Goal: Task Accomplishment & Management: Manage account settings

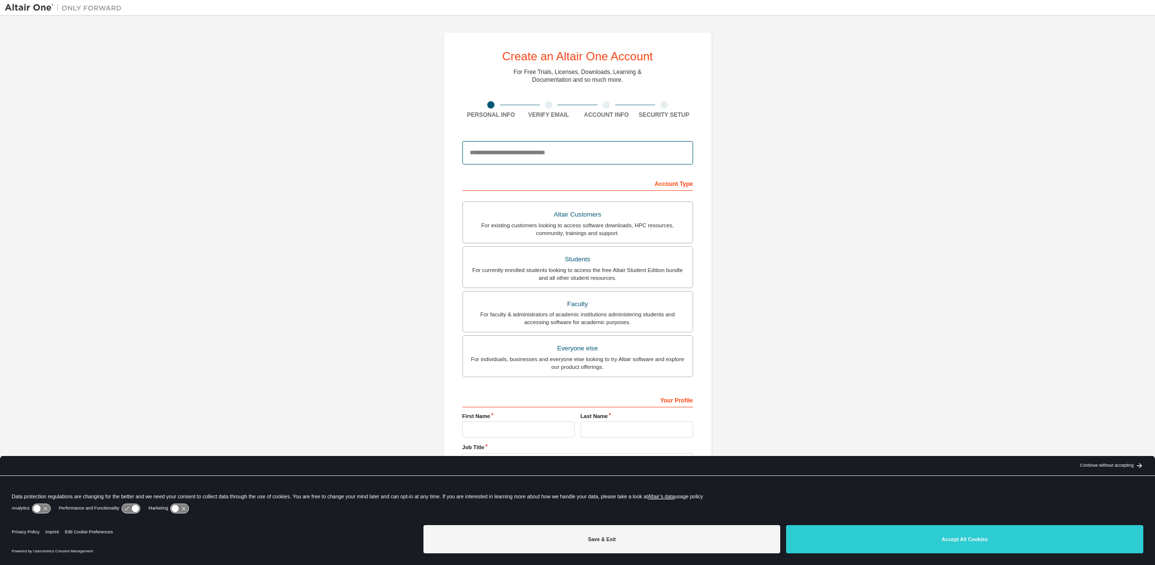
click at [508, 153] on input "email" at bounding box center [578, 152] width 231 height 23
type input "**********"
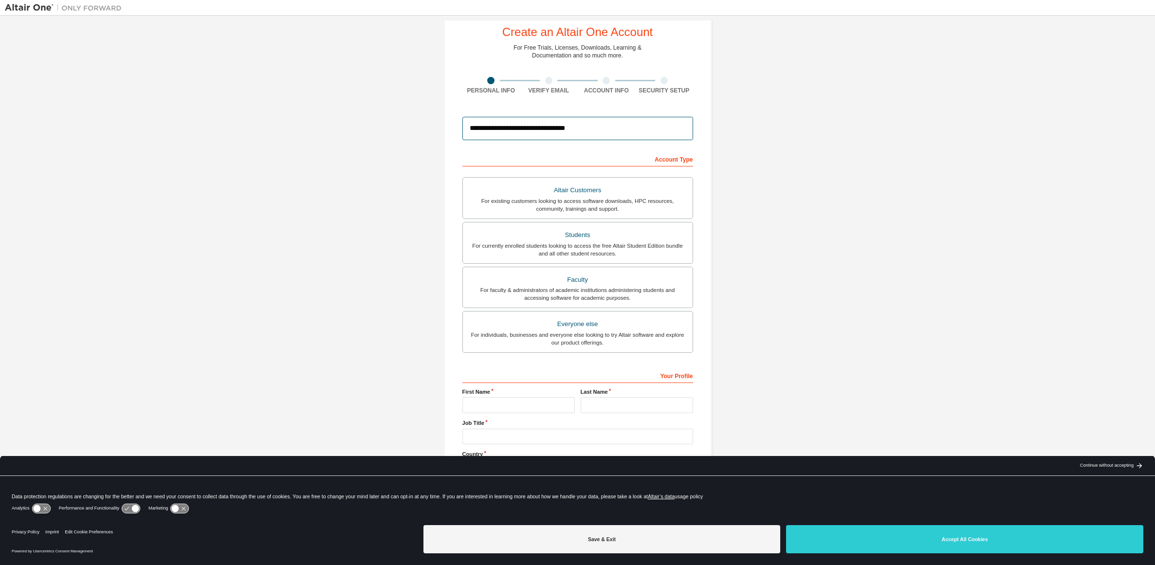
scroll to position [36, 0]
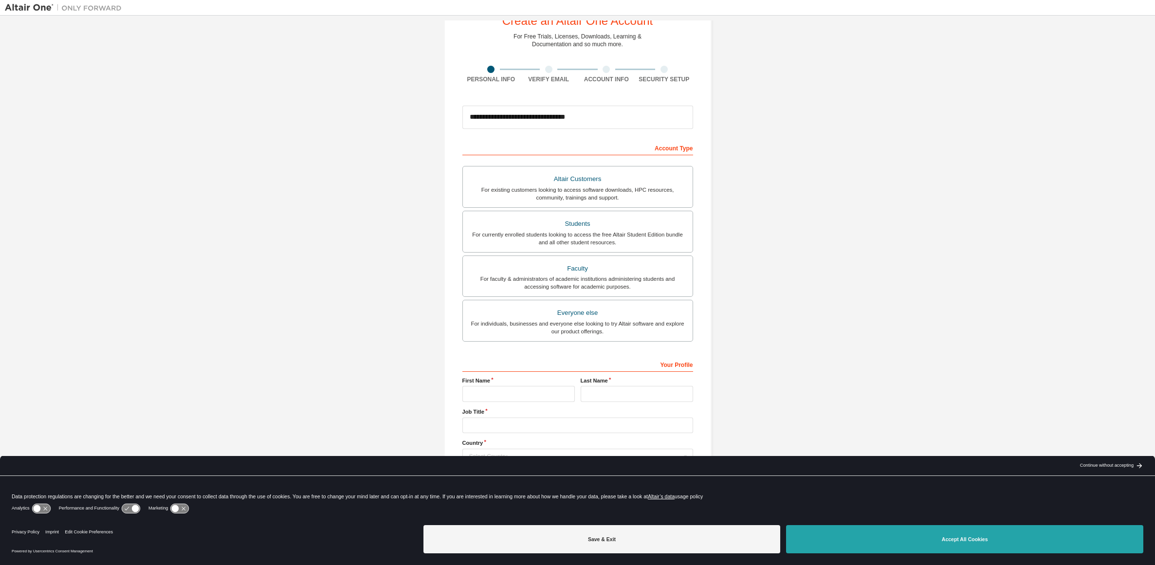
click at [909, 546] on button "Accept All Cookies" at bounding box center [964, 539] width 357 height 28
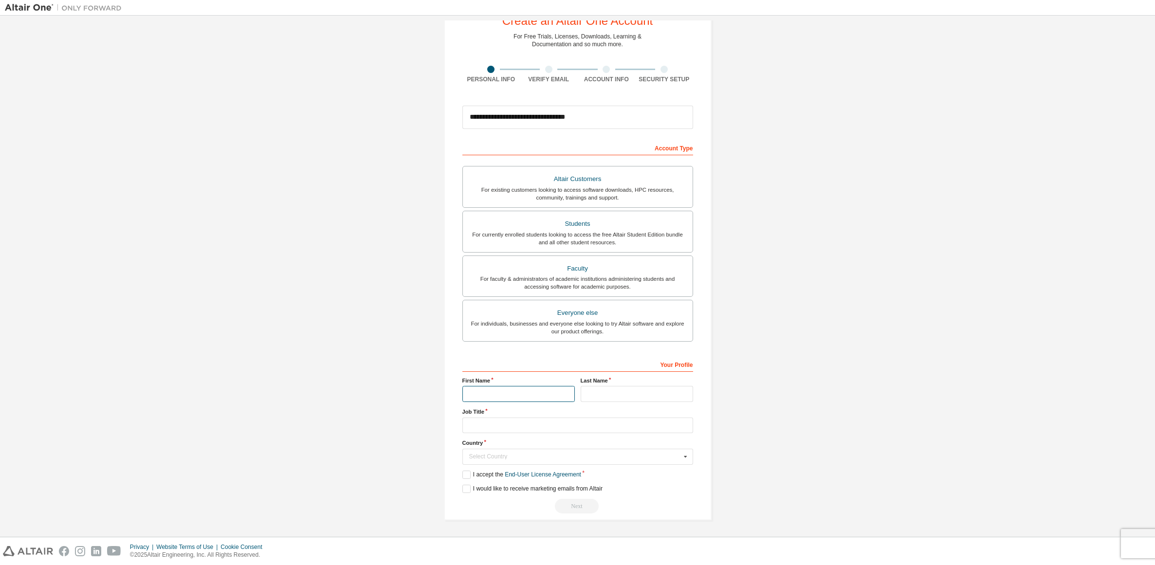
click at [510, 397] on input "text" at bounding box center [519, 394] width 112 height 16
type input "******"
click at [589, 394] on input "text" at bounding box center [637, 394] width 112 height 16
type input "**********"
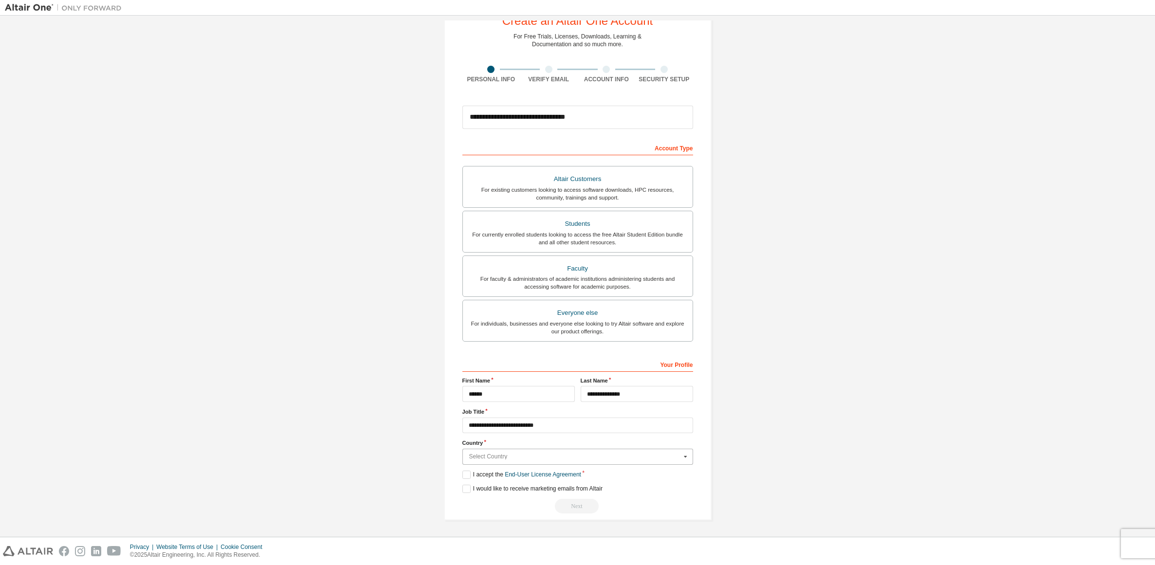
click at [577, 461] on input "text" at bounding box center [578, 456] width 230 height 15
type input "**"
click at [515, 366] on span "Belgium" at bounding box center [577, 364] width 217 height 6
type input "***"
click at [679, 456] on icon at bounding box center [685, 456] width 12 height 15
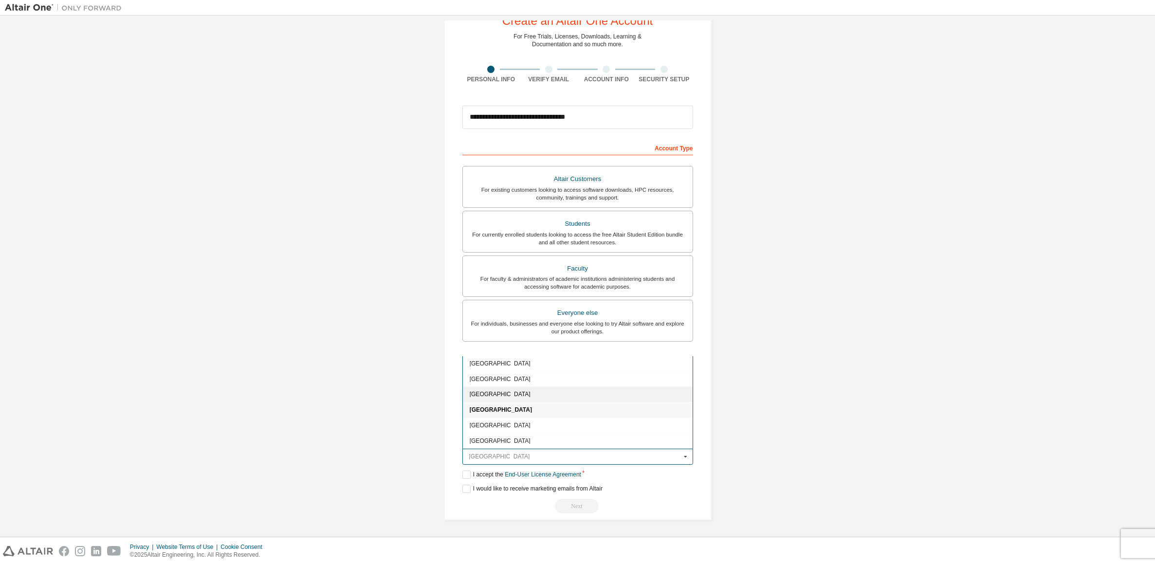
scroll to position [250, 0]
click at [702, 484] on div "**********" at bounding box center [578, 259] width 268 height 524
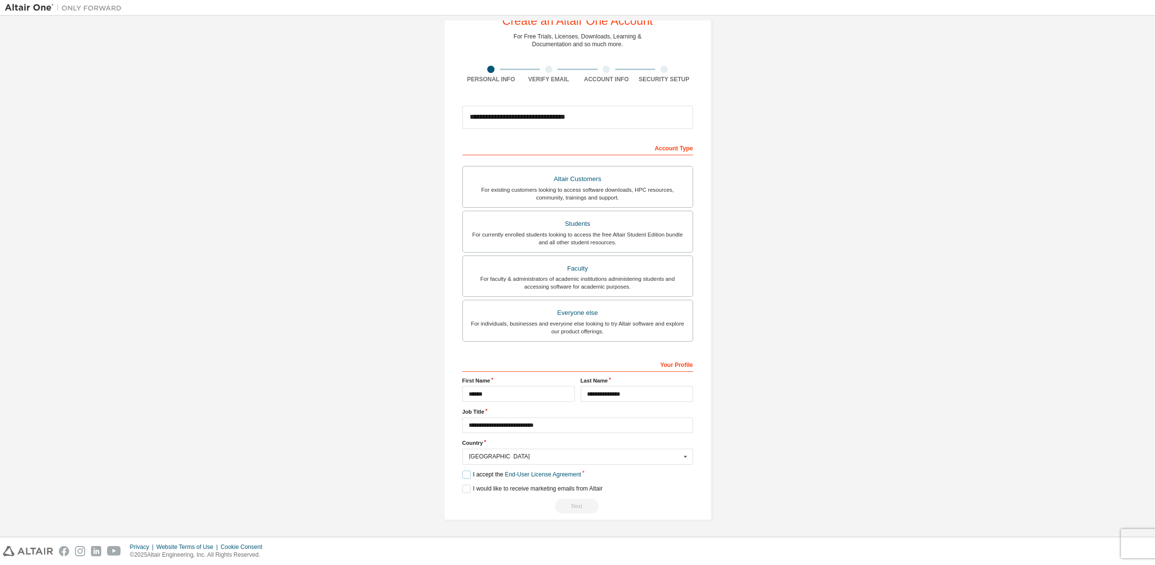
click at [478, 478] on label "I accept the End-User License Agreement" at bounding box center [522, 475] width 119 height 8
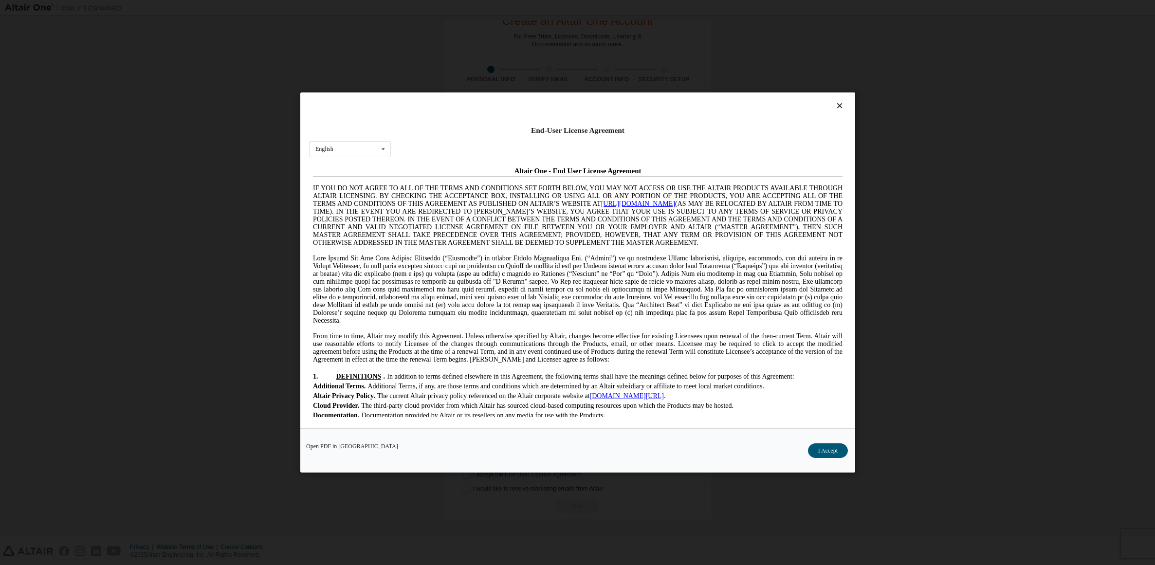
scroll to position [0, 0]
click at [821, 454] on button "I Accept" at bounding box center [828, 451] width 40 height 15
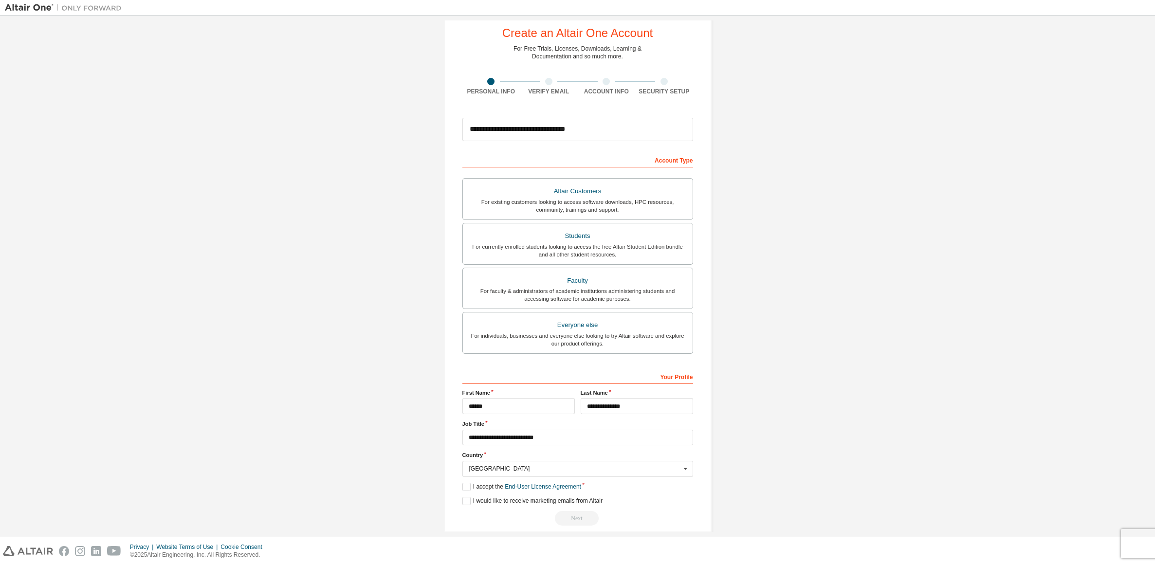
scroll to position [36, 0]
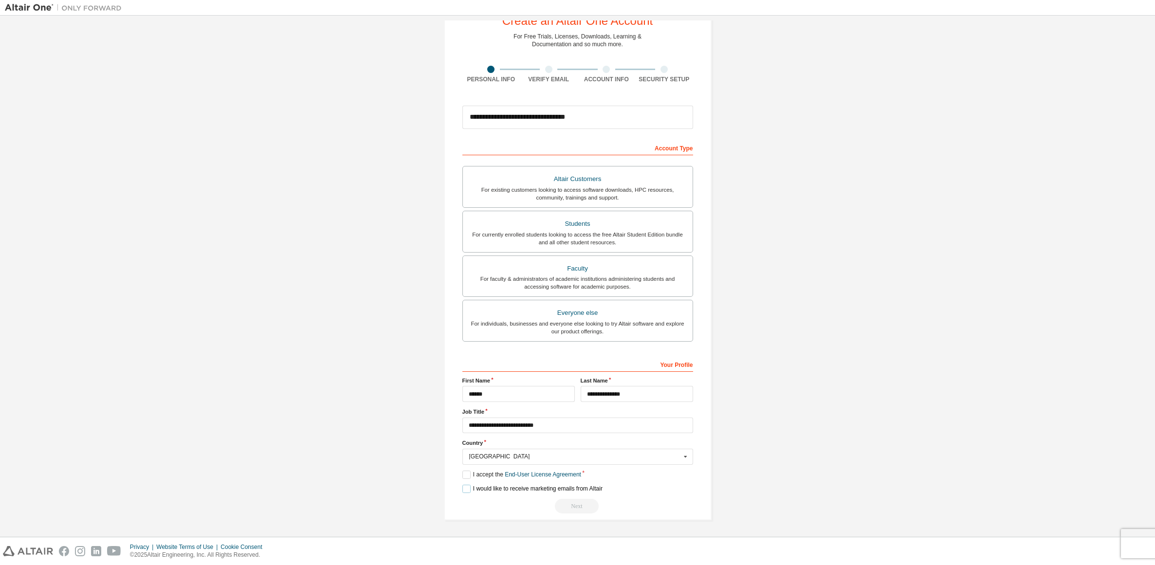
click at [463, 490] on label "I would like to receive marketing emails from Altair" at bounding box center [533, 489] width 140 height 8
click at [573, 506] on div "Next" at bounding box center [578, 506] width 231 height 15
click at [622, 319] on div "Everyone else" at bounding box center [578, 313] width 218 height 14
click at [591, 510] on button "Next" at bounding box center [577, 506] width 44 height 15
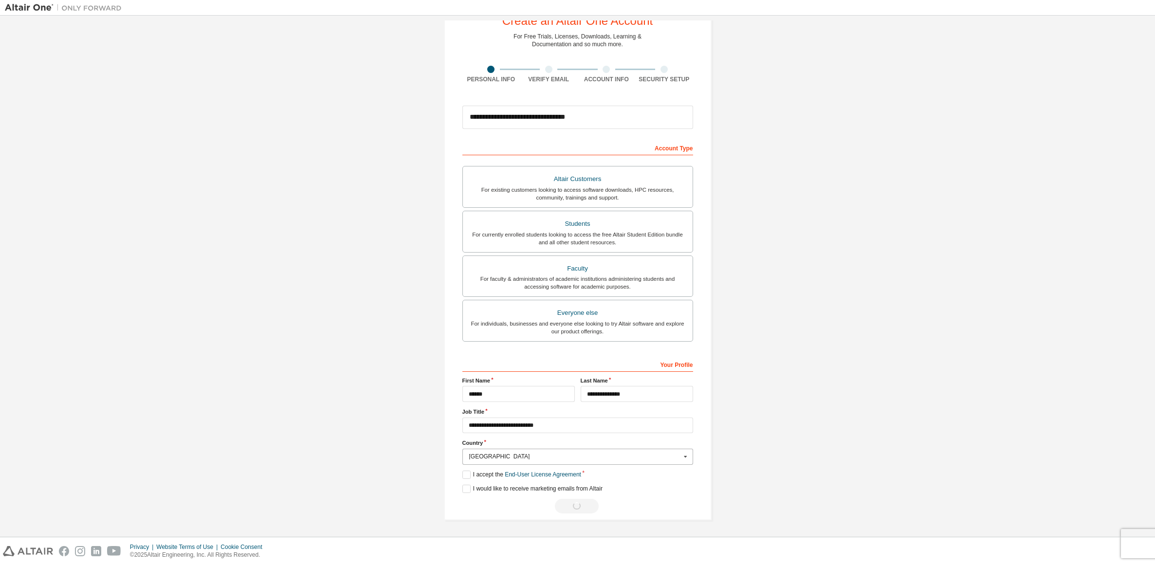
scroll to position [0, 0]
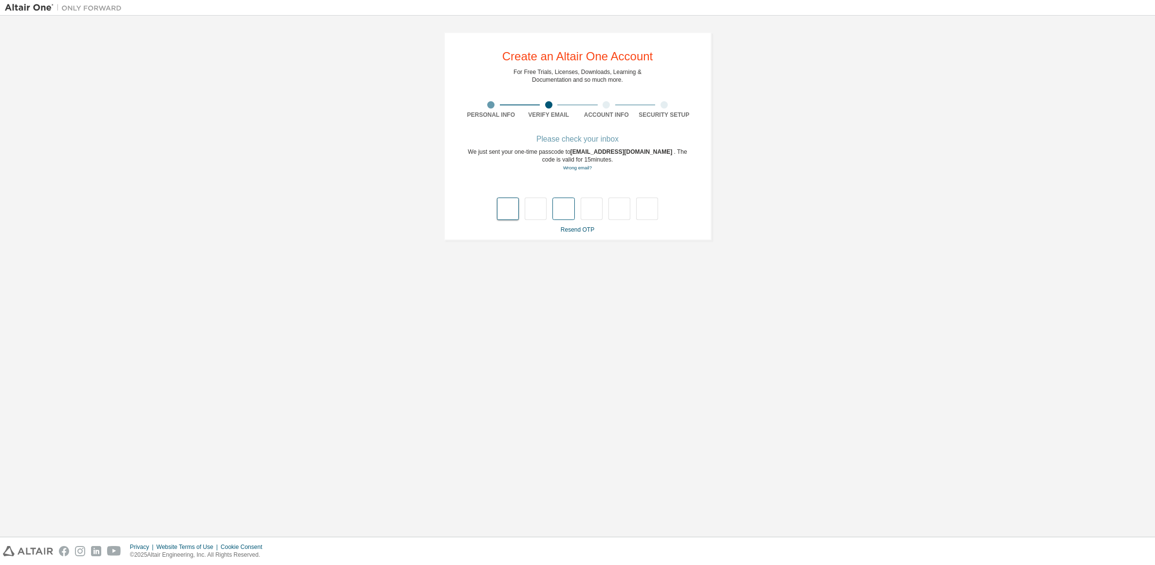
type input "*"
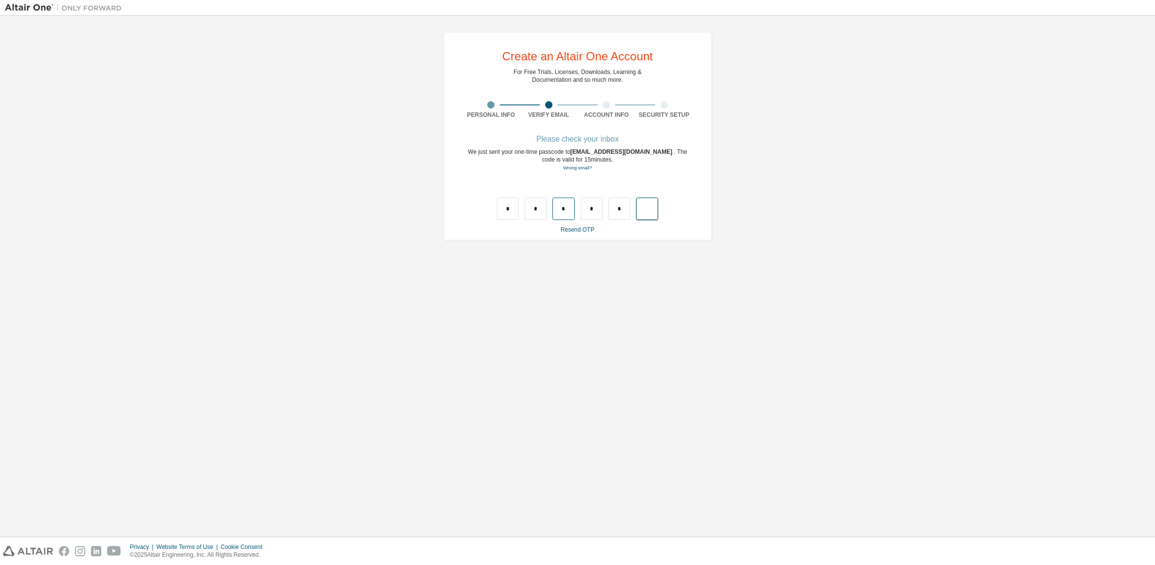
type input "*"
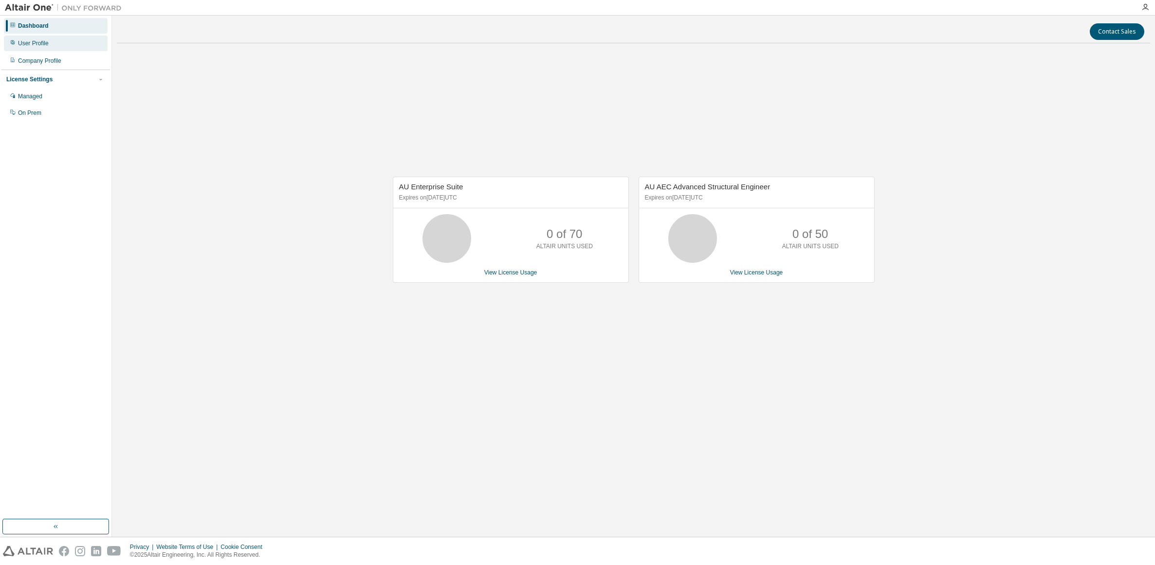
click at [23, 44] on div "User Profile" at bounding box center [33, 43] width 31 height 8
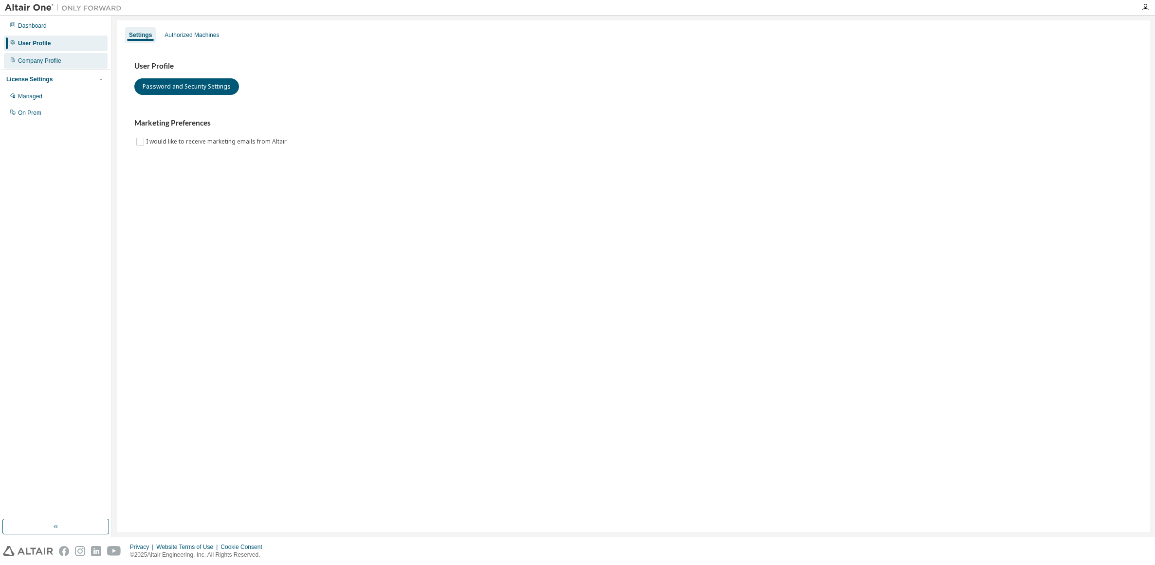
click at [29, 63] on div "Company Profile" at bounding box center [39, 61] width 43 height 8
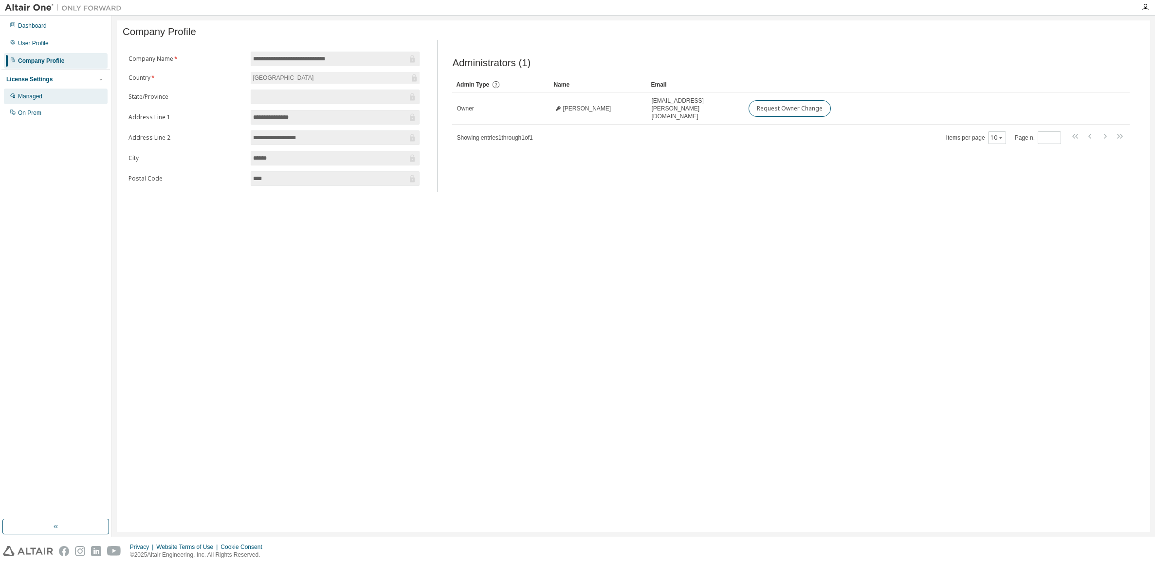
click at [39, 99] on div "Managed" at bounding box center [30, 97] width 24 height 8
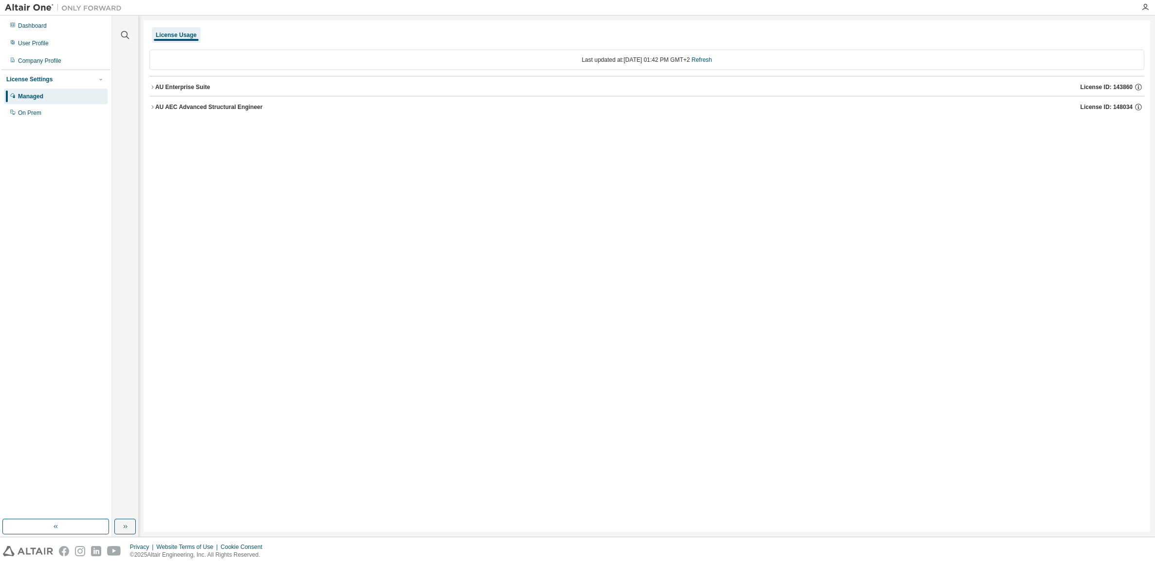
click at [155, 88] on icon "button" at bounding box center [152, 87] width 6 height 6
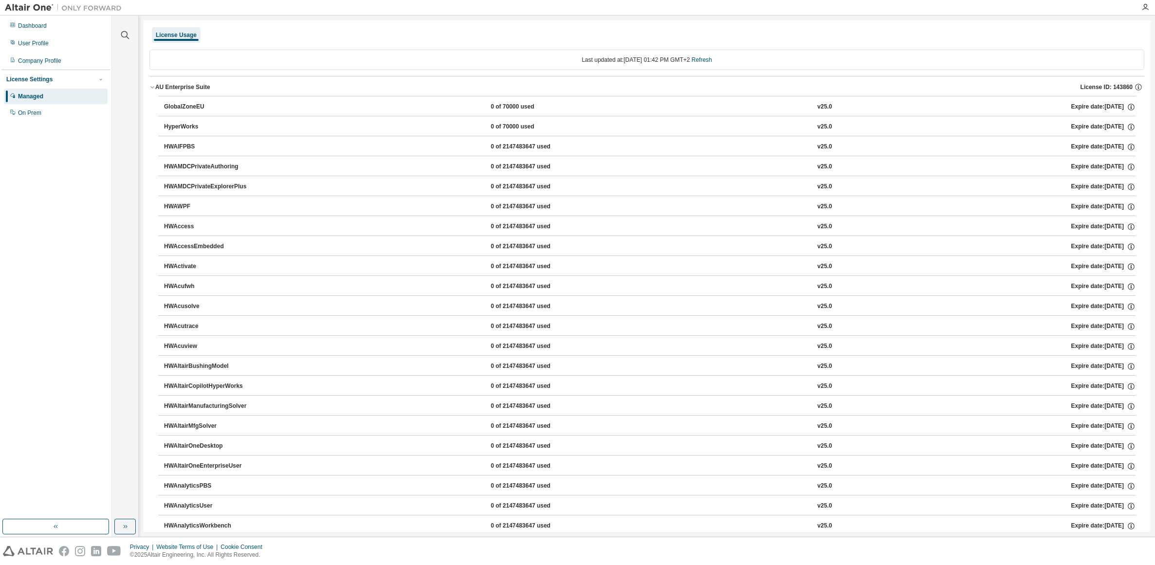
click at [218, 446] on div "HWAltairOneDesktop" at bounding box center [208, 446] width 88 height 9
click at [228, 466] on div "HWAltairOneEnterpriseUser" at bounding box center [208, 466] width 88 height 9
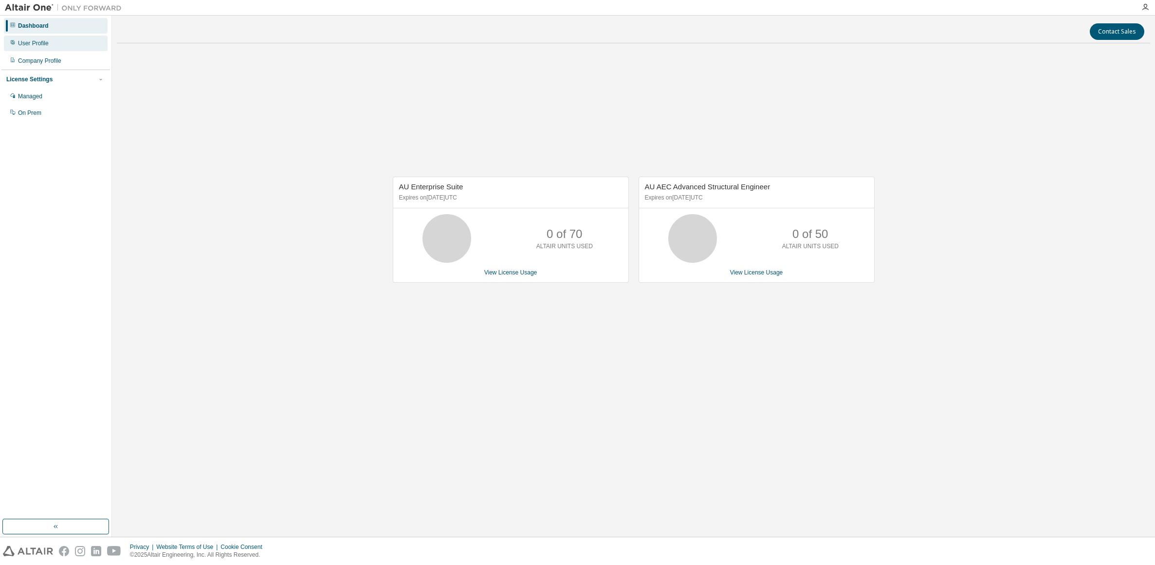
click at [40, 47] on div "User Profile" at bounding box center [33, 43] width 31 height 8
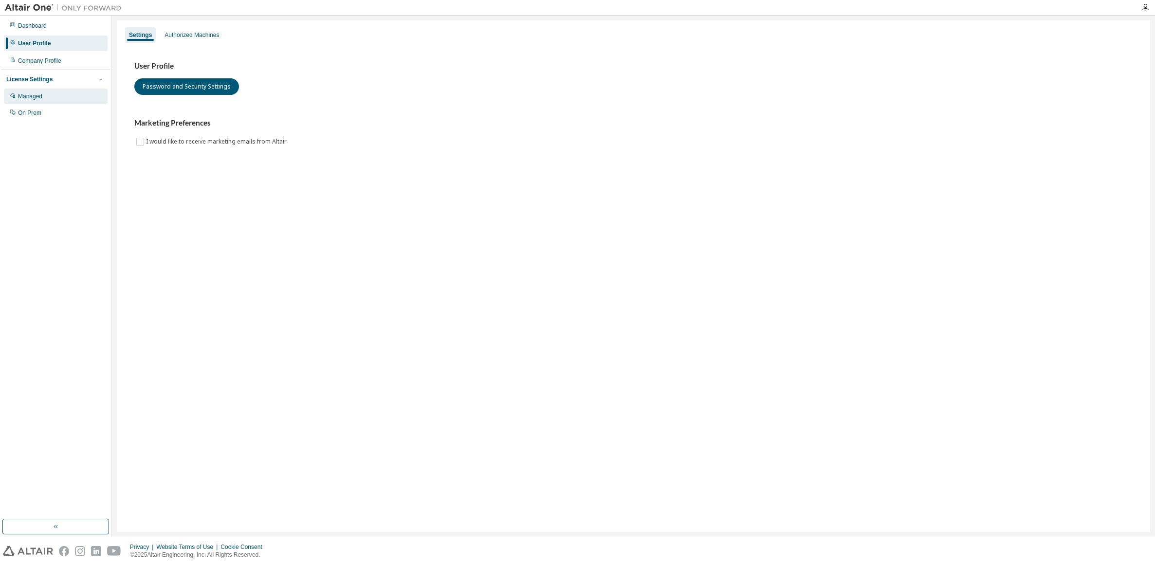
click at [31, 102] on div "Managed" at bounding box center [56, 97] width 104 height 16
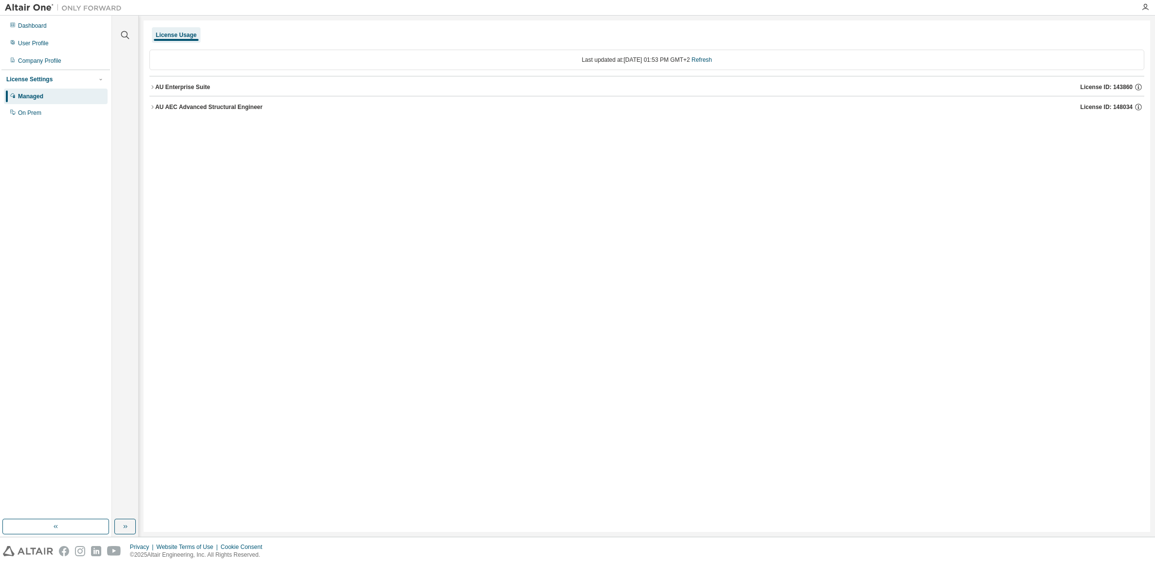
click at [153, 107] on icon "button" at bounding box center [152, 106] width 2 height 3
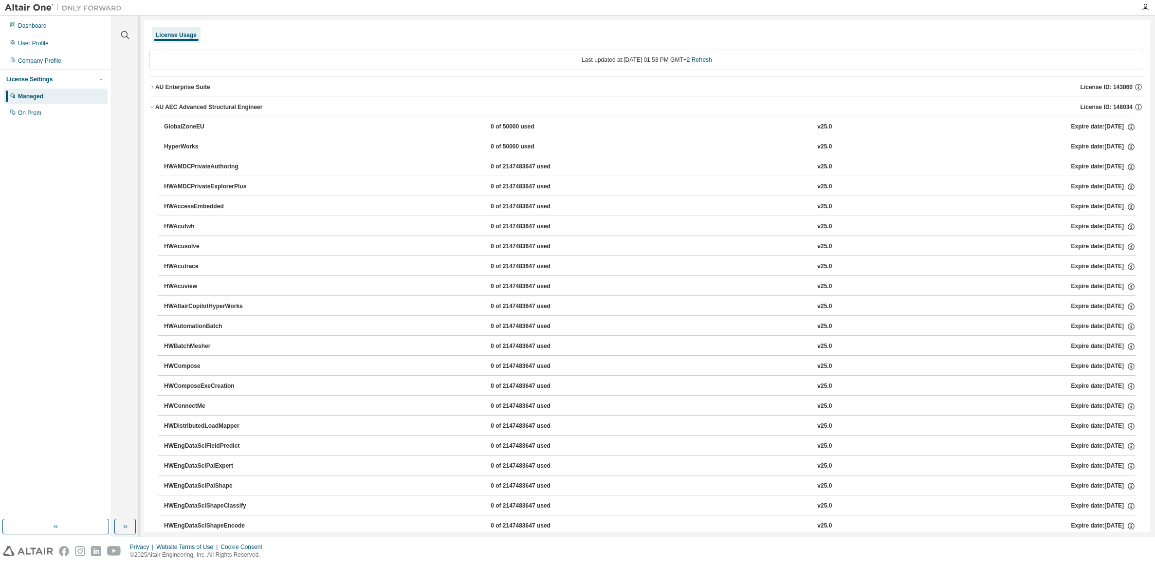
click at [152, 86] on icon "button" at bounding box center [152, 87] width 6 height 6
